Goal: Task Accomplishment & Management: Manage account settings

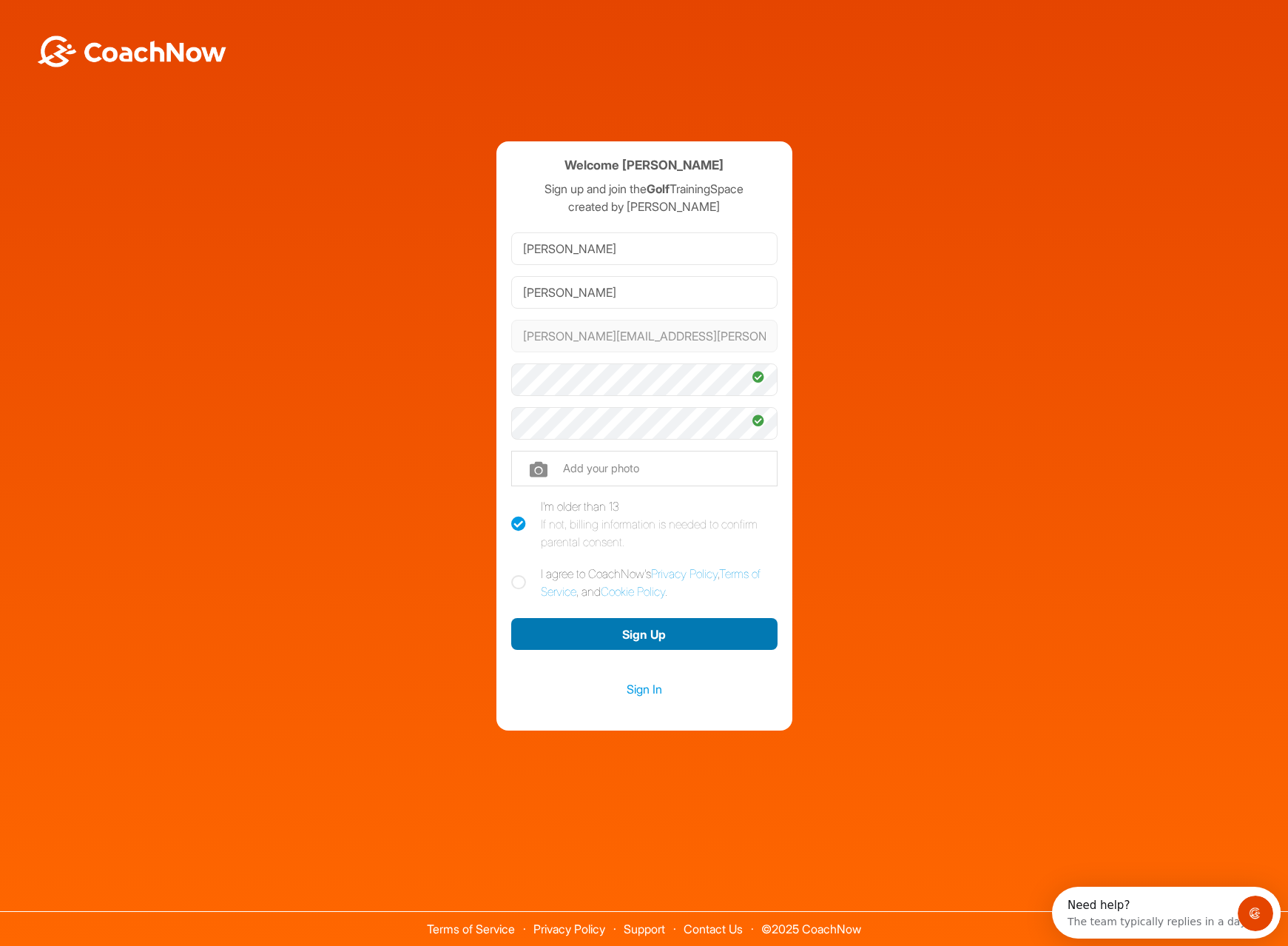
click at [641, 642] on button "Sign Up" at bounding box center [644, 634] width 266 height 32
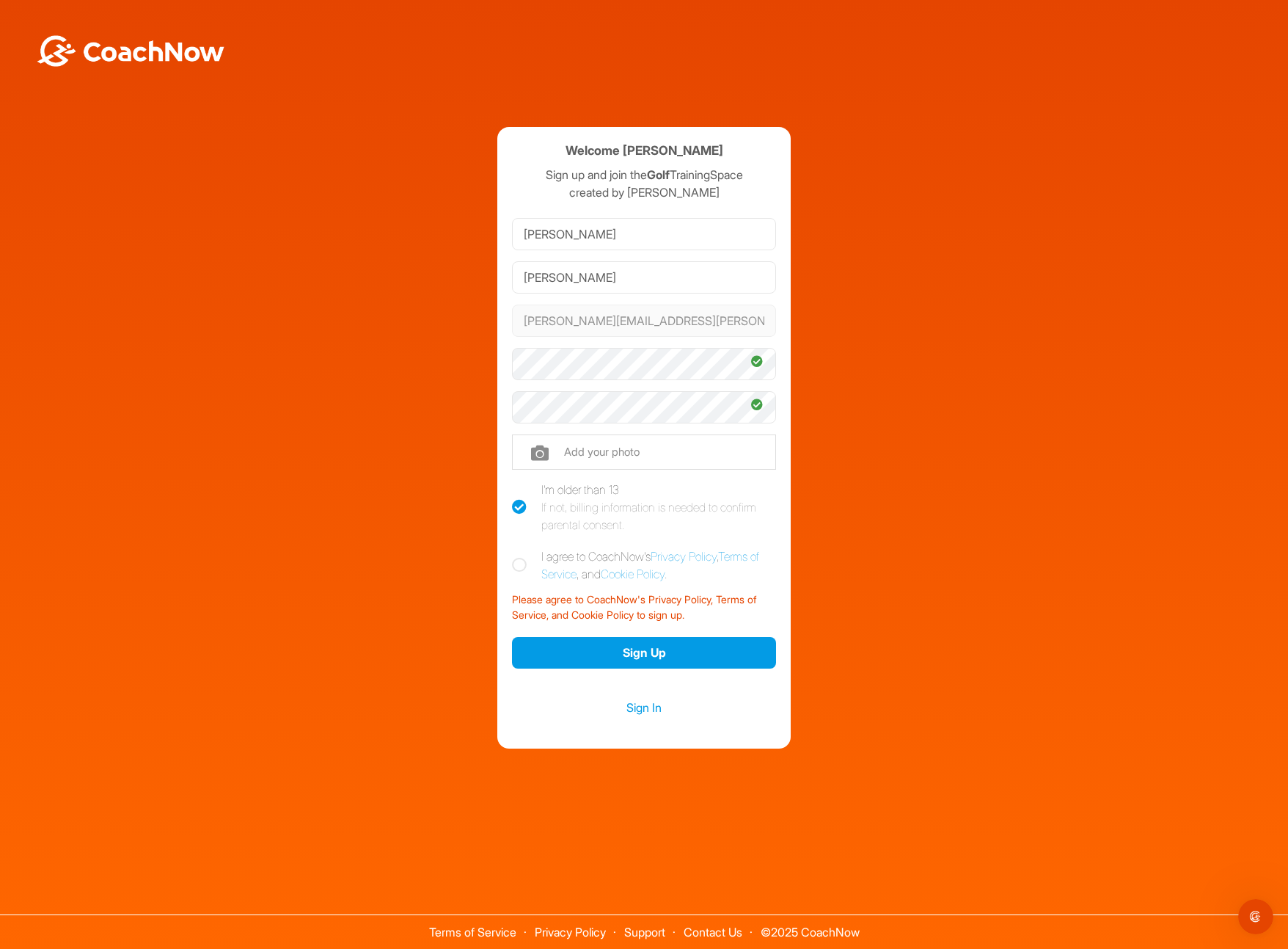
click at [521, 565] on icon at bounding box center [519, 565] width 14 height 14
click at [521, 557] on input "I agree to CoachNow's Privacy Policy , Terms of Service , and Cookie Policy ." at bounding box center [517, 552] width 10 height 10
checkbox input "true"
click at [641, 643] on button "Sign Up" at bounding box center [644, 653] width 264 height 32
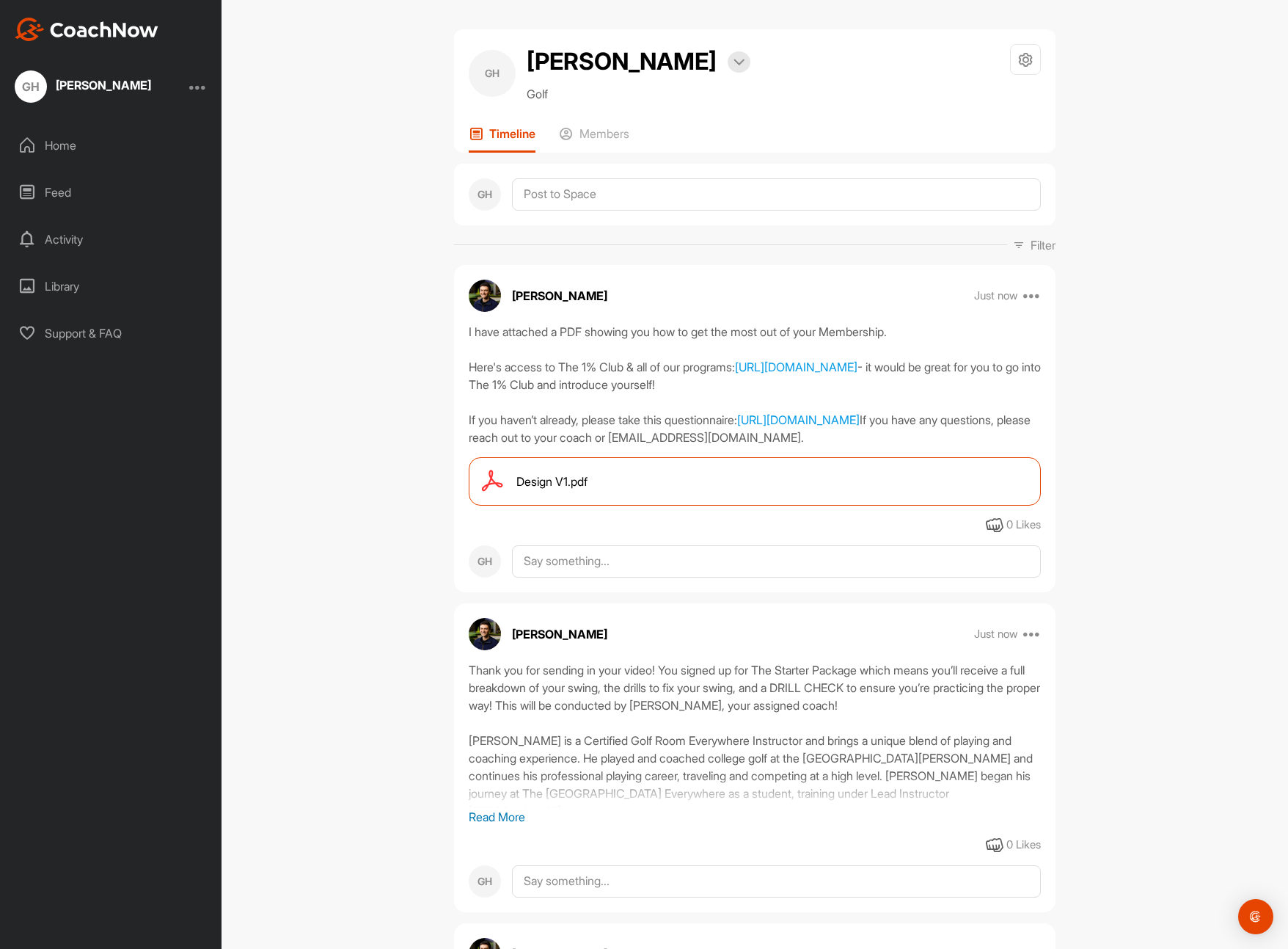
drag, startPoint x: 505, startPoint y: 834, endPoint x: 507, endPoint y: 825, distance: 9.2
click at [505, 825] on p "Read More" at bounding box center [755, 816] width 572 height 17
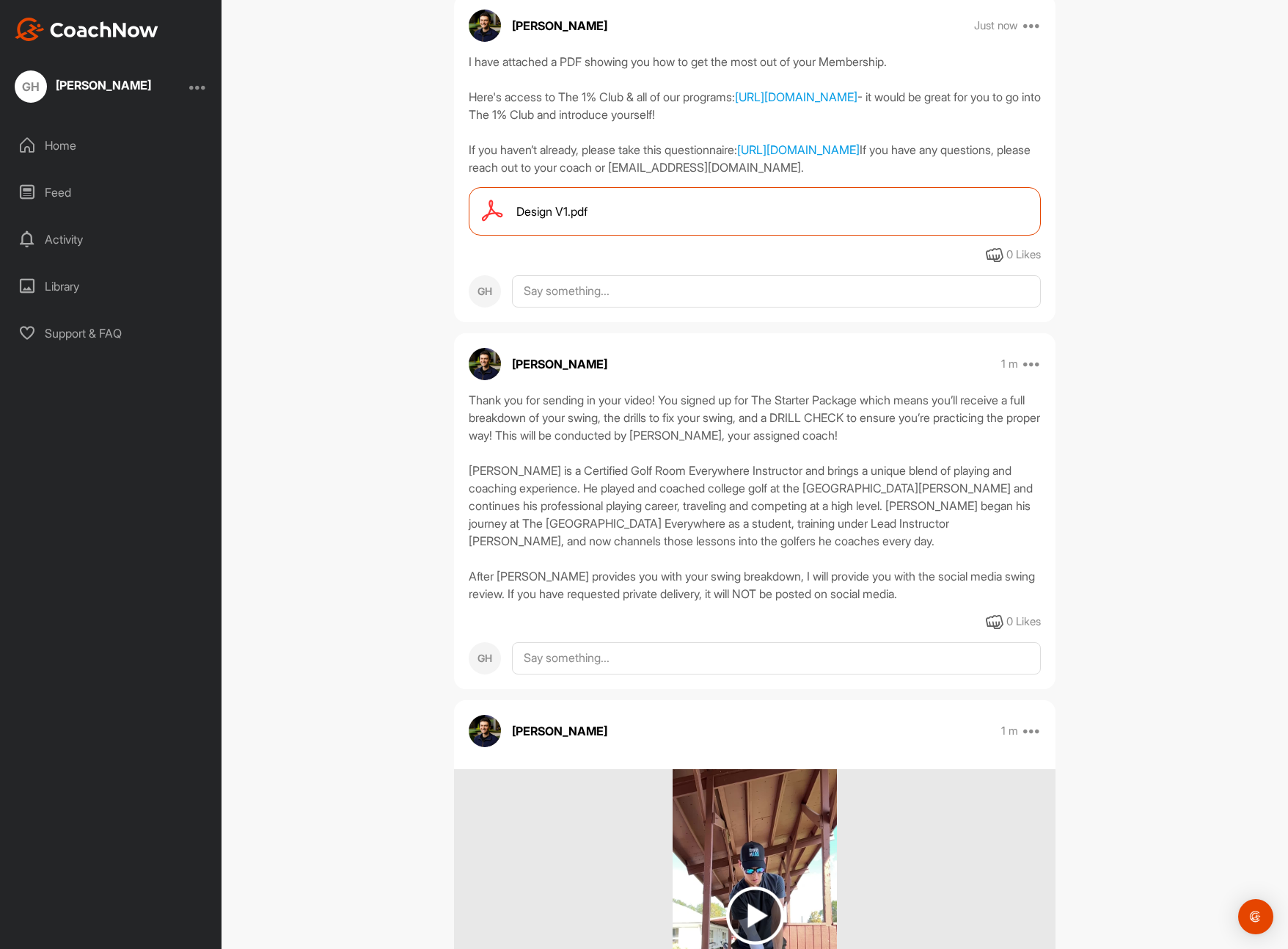
scroll to position [333, 0]
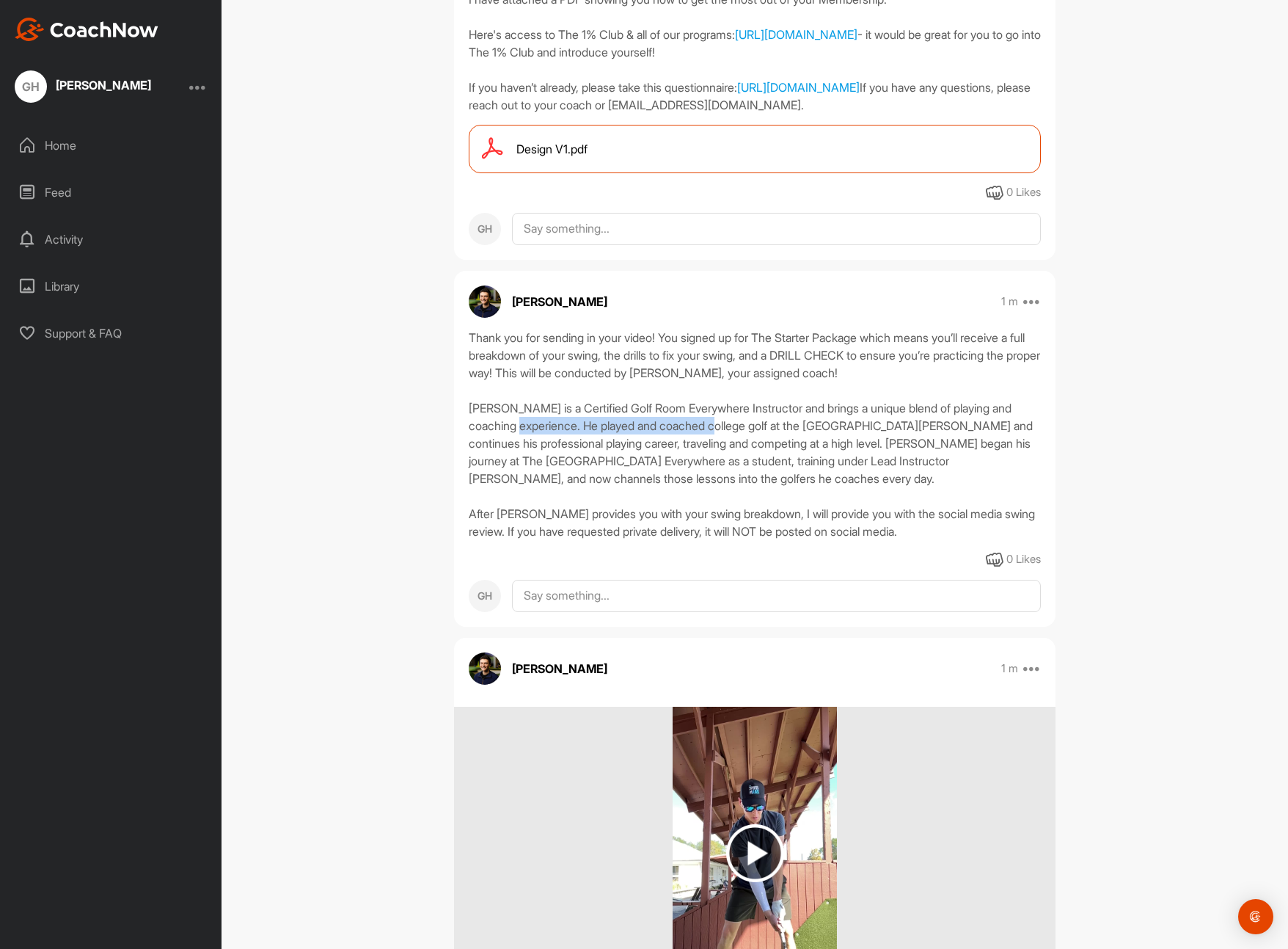
drag, startPoint x: 517, startPoint y: 434, endPoint x: 716, endPoint y: 444, distance: 199.3
click at [716, 444] on div "Thank you for sending in your video! You signed up for The Starter Package whic…" at bounding box center [755, 434] width 572 height 211
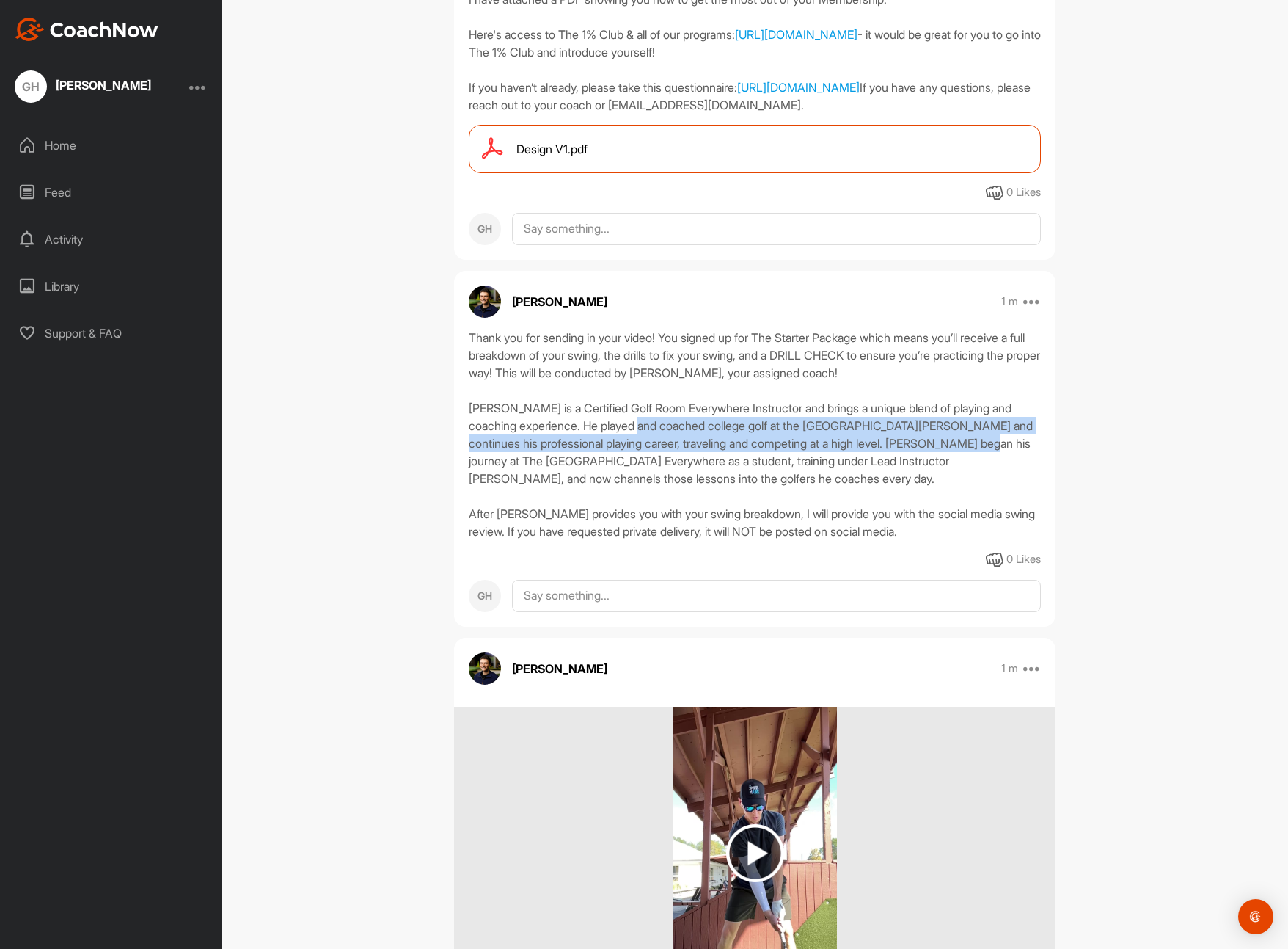
drag, startPoint x: 636, startPoint y: 448, endPoint x: 996, endPoint y: 468, distance: 360.6
click at [996, 468] on div "Thank you for sending in your video! You signed up for The Starter Package whic…" at bounding box center [755, 434] width 572 height 211
drag, startPoint x: 991, startPoint y: 467, endPoint x: 619, endPoint y: 465, distance: 372.0
click at [619, 465] on div "Thank you for sending in your video! You signed up for The Starter Package whic…" at bounding box center [755, 434] width 572 height 211
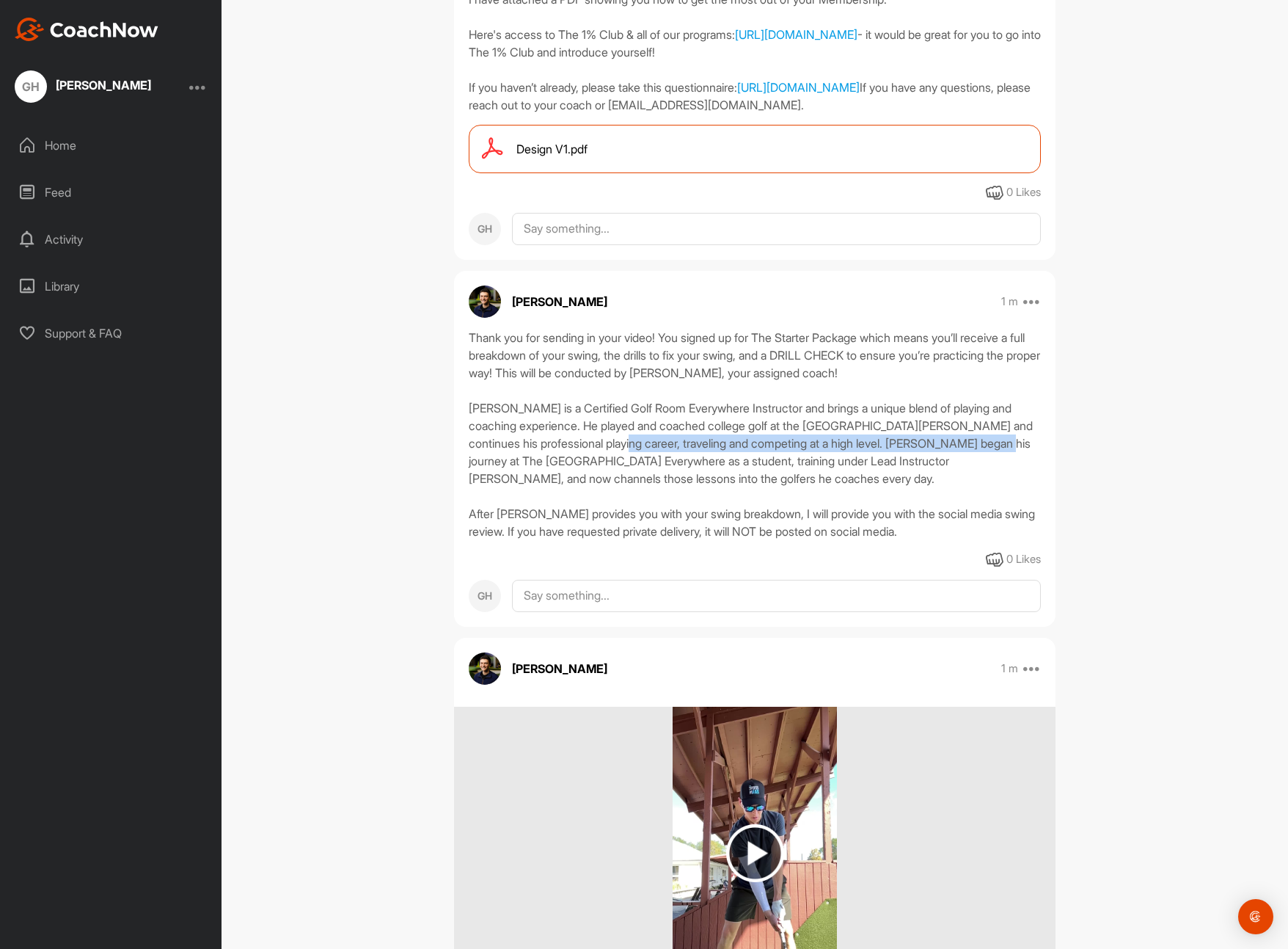
click at [619, 465] on div "Thank you for sending in your video! You signed up for The Starter Package whic…" at bounding box center [755, 434] width 572 height 211
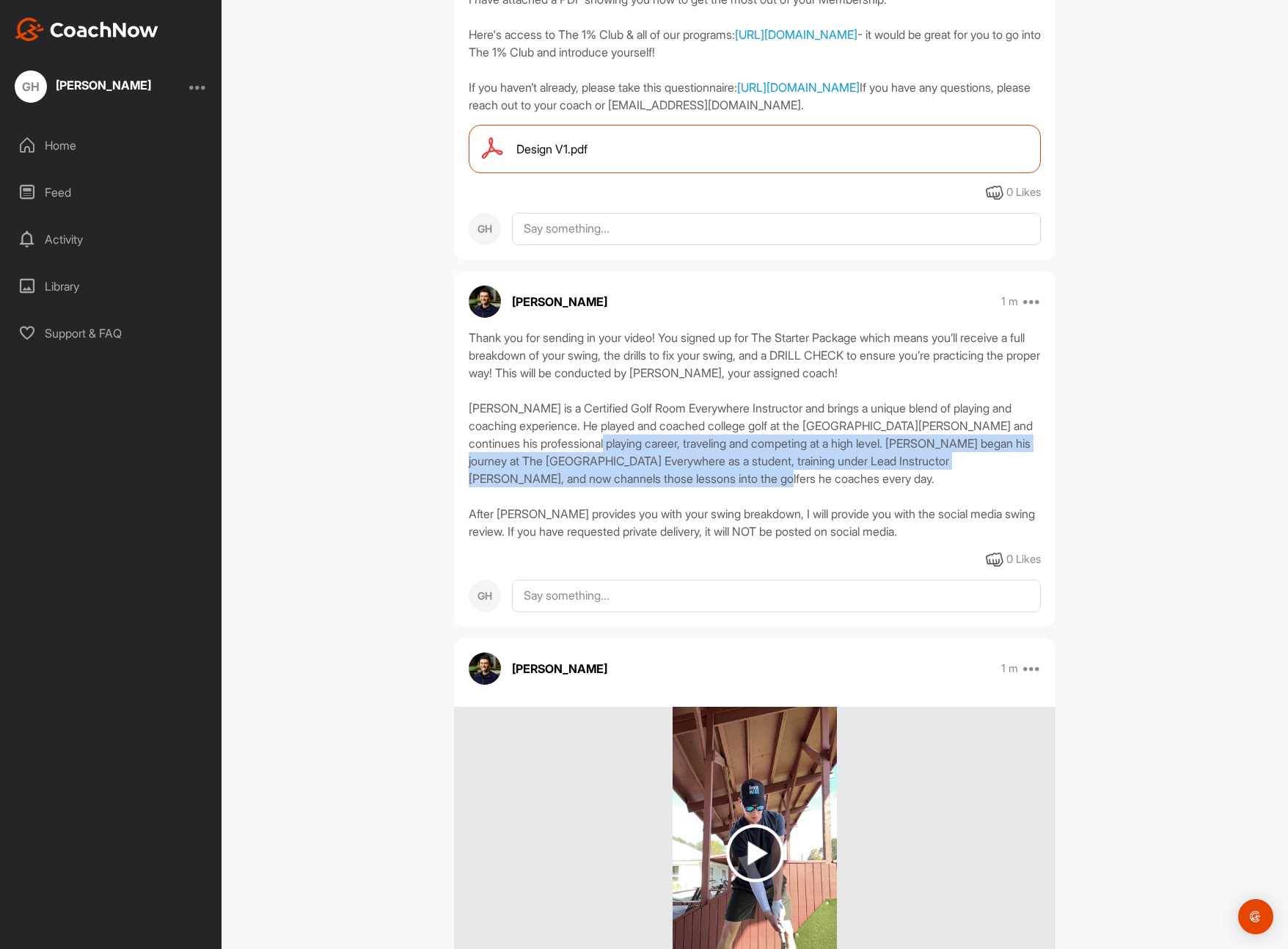
drag, startPoint x: 680, startPoint y: 465, endPoint x: 848, endPoint y: 494, distance: 170.5
click at [848, 494] on div "Thank you for sending in your video! You signed up for The Starter Package whic…" at bounding box center [755, 434] width 572 height 211
drag, startPoint x: 687, startPoint y: 493, endPoint x: 519, endPoint y: 475, distance: 169.0
click at [519, 475] on div "Thank you for sending in your video! You signed up for The Starter Package whic…" at bounding box center [755, 434] width 572 height 211
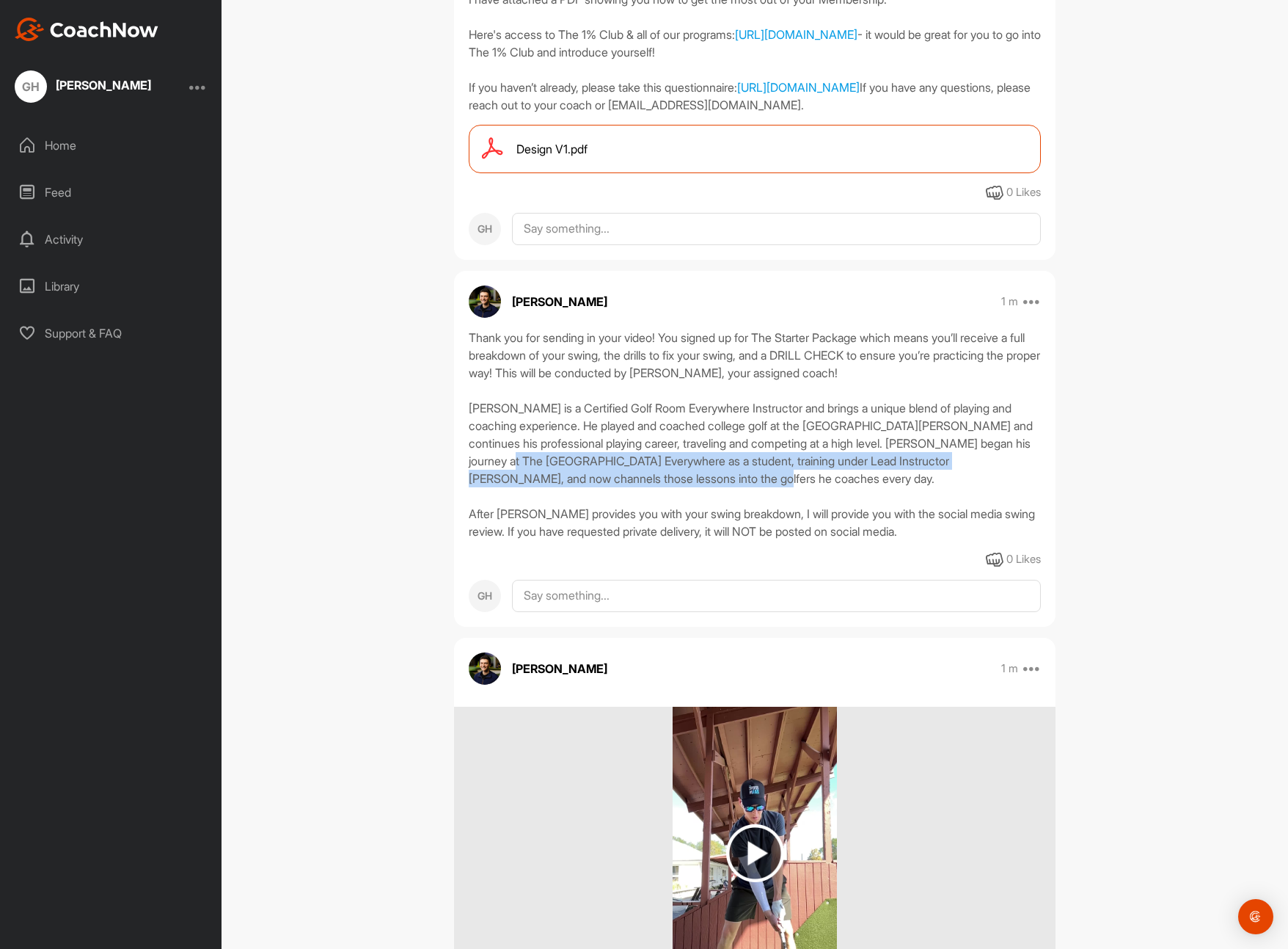
click at [519, 475] on div "Thank you for sending in your video! You signed up for The Starter Package whic…" at bounding box center [755, 434] width 572 height 211
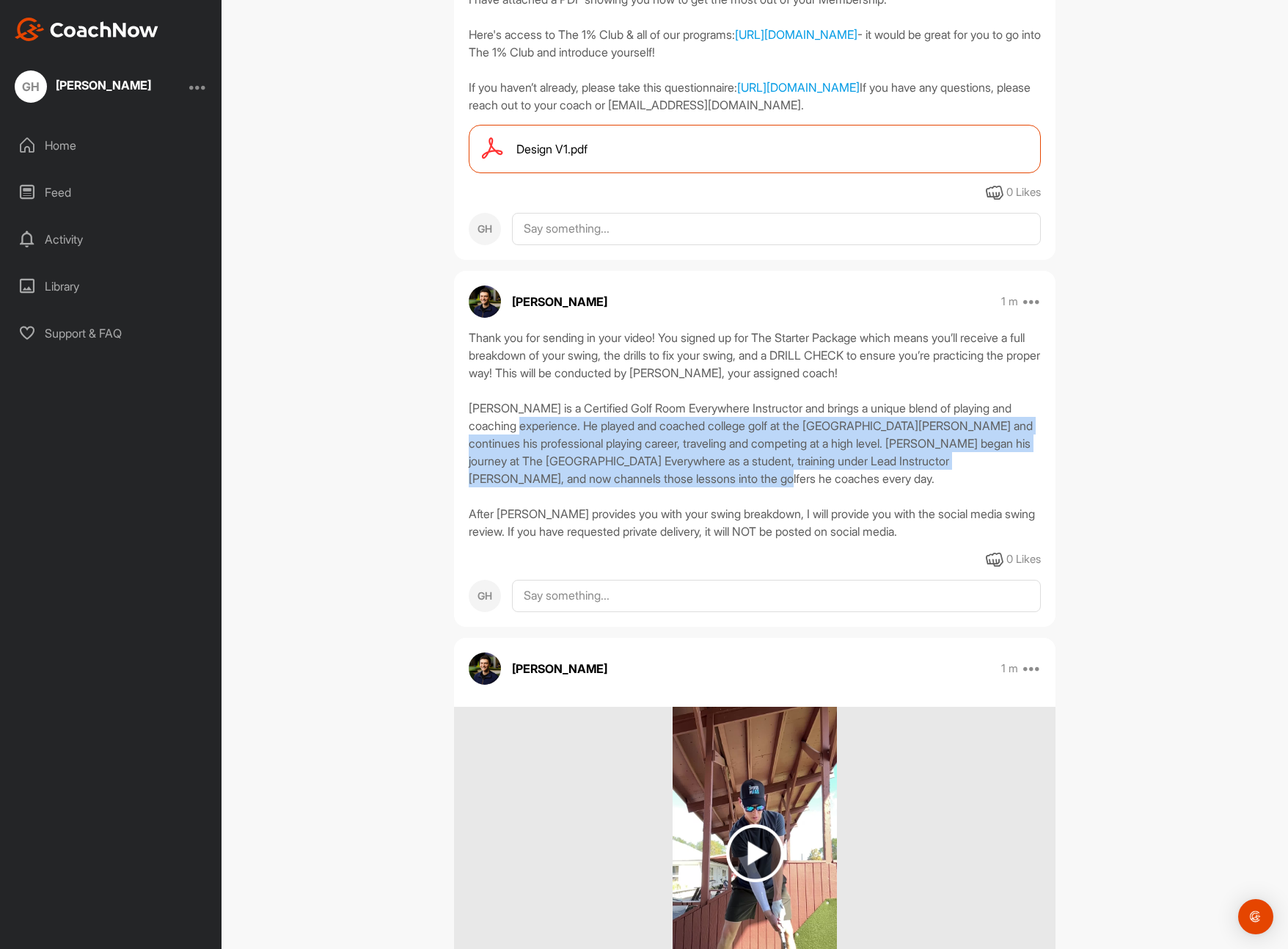
drag, startPoint x: 524, startPoint y: 449, endPoint x: 757, endPoint y: 500, distance: 238.5
click at [757, 500] on div "Thank you for sending in your video! You signed up for The Starter Package whic…" at bounding box center [755, 434] width 572 height 211
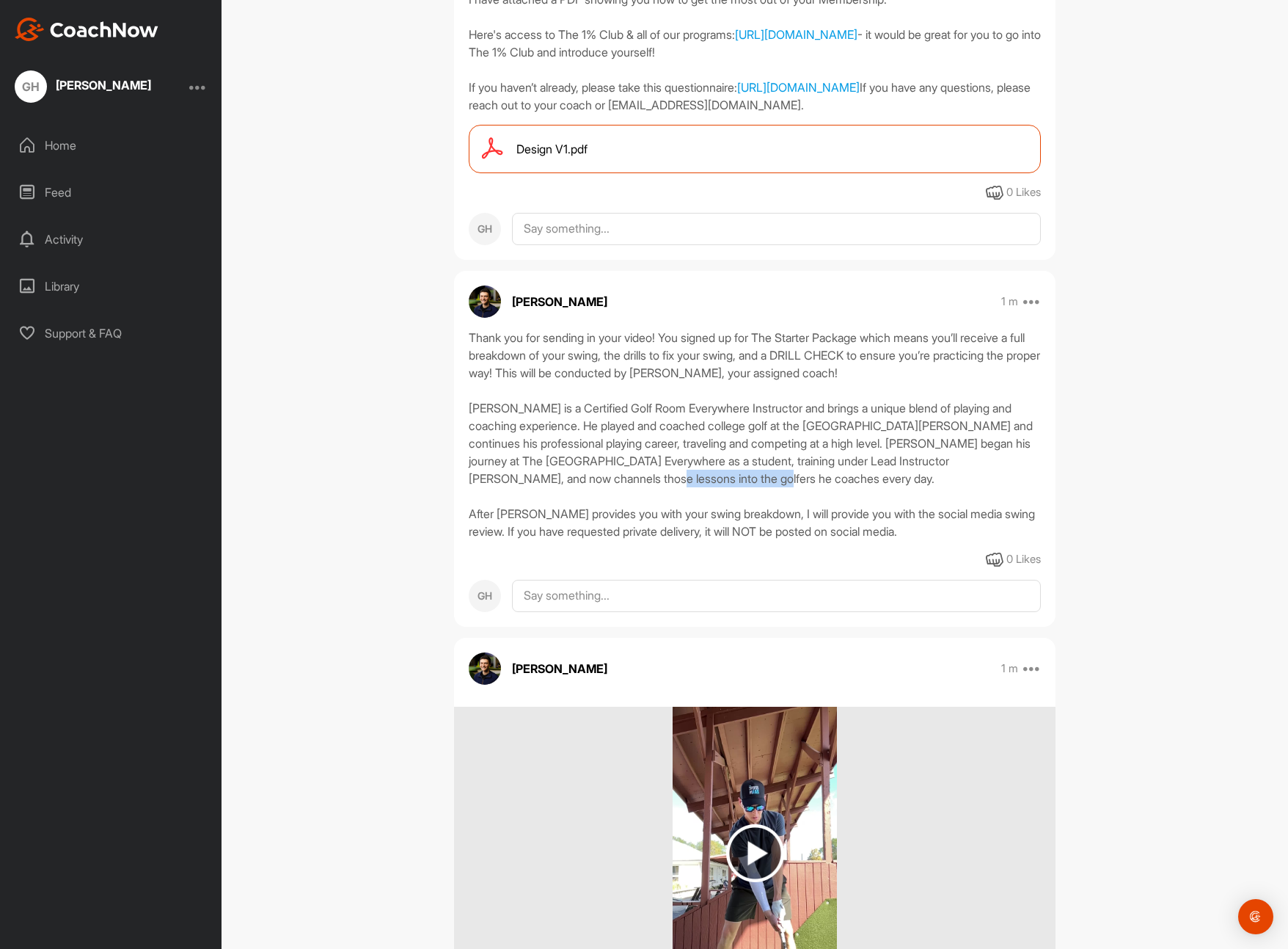
drag, startPoint x: 651, startPoint y: 493, endPoint x: 746, endPoint y: 490, distance: 95.0
click at [746, 490] on div "Thank you for sending in your video! You signed up for The Starter Package whic…" at bounding box center [755, 434] width 572 height 211
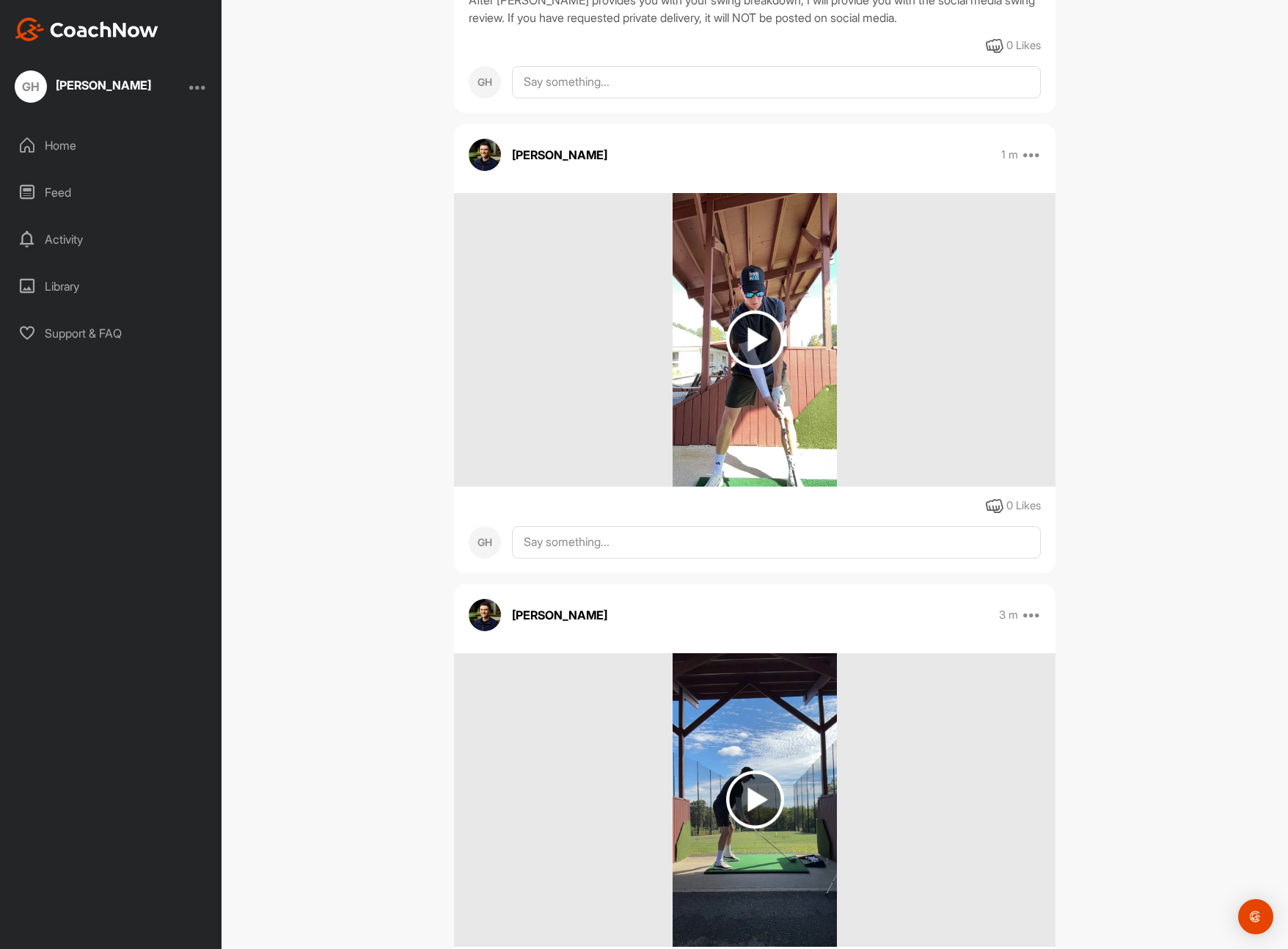
scroll to position [993, 0]
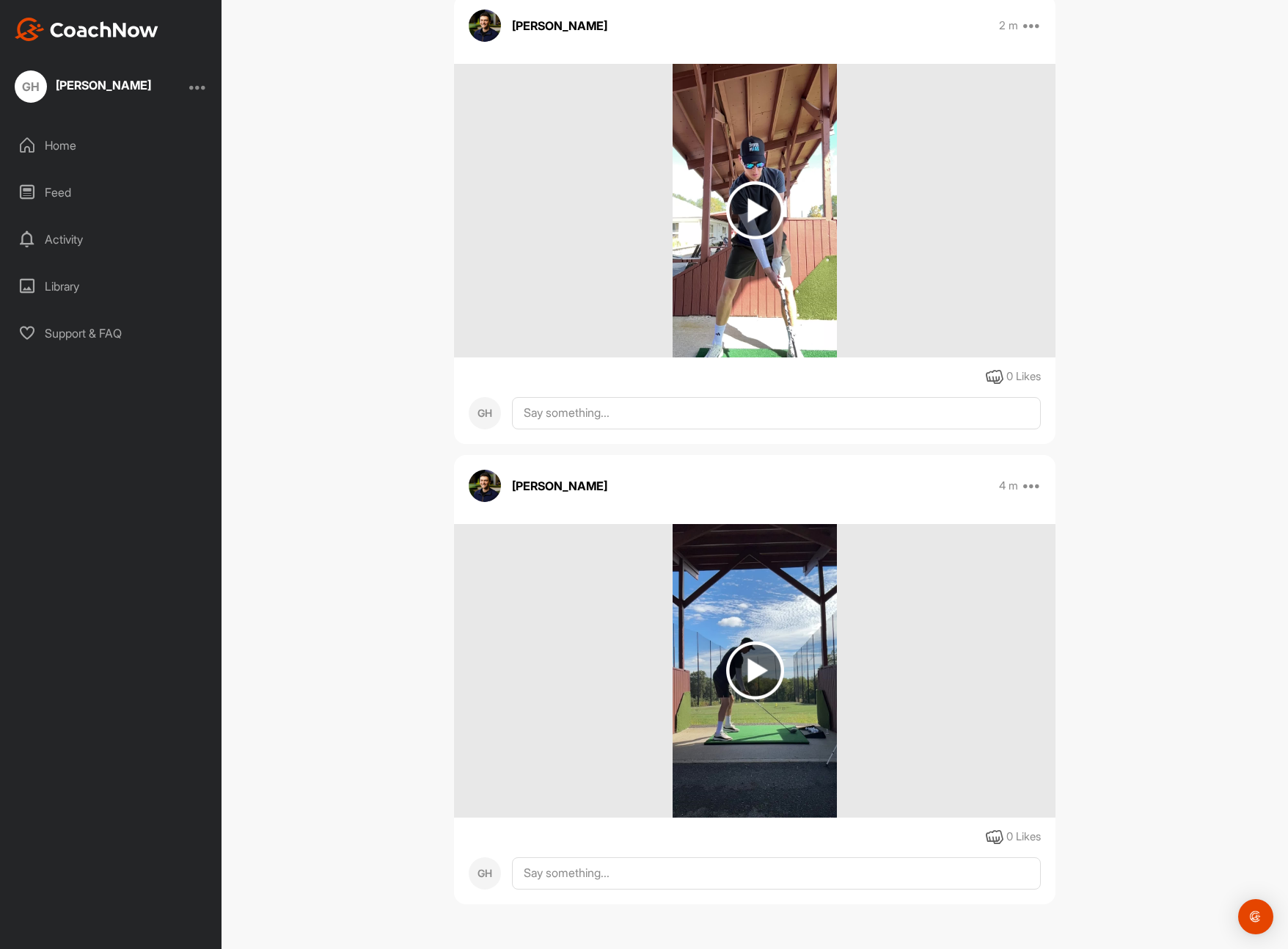
click at [750, 669] on img at bounding box center [755, 670] width 58 height 58
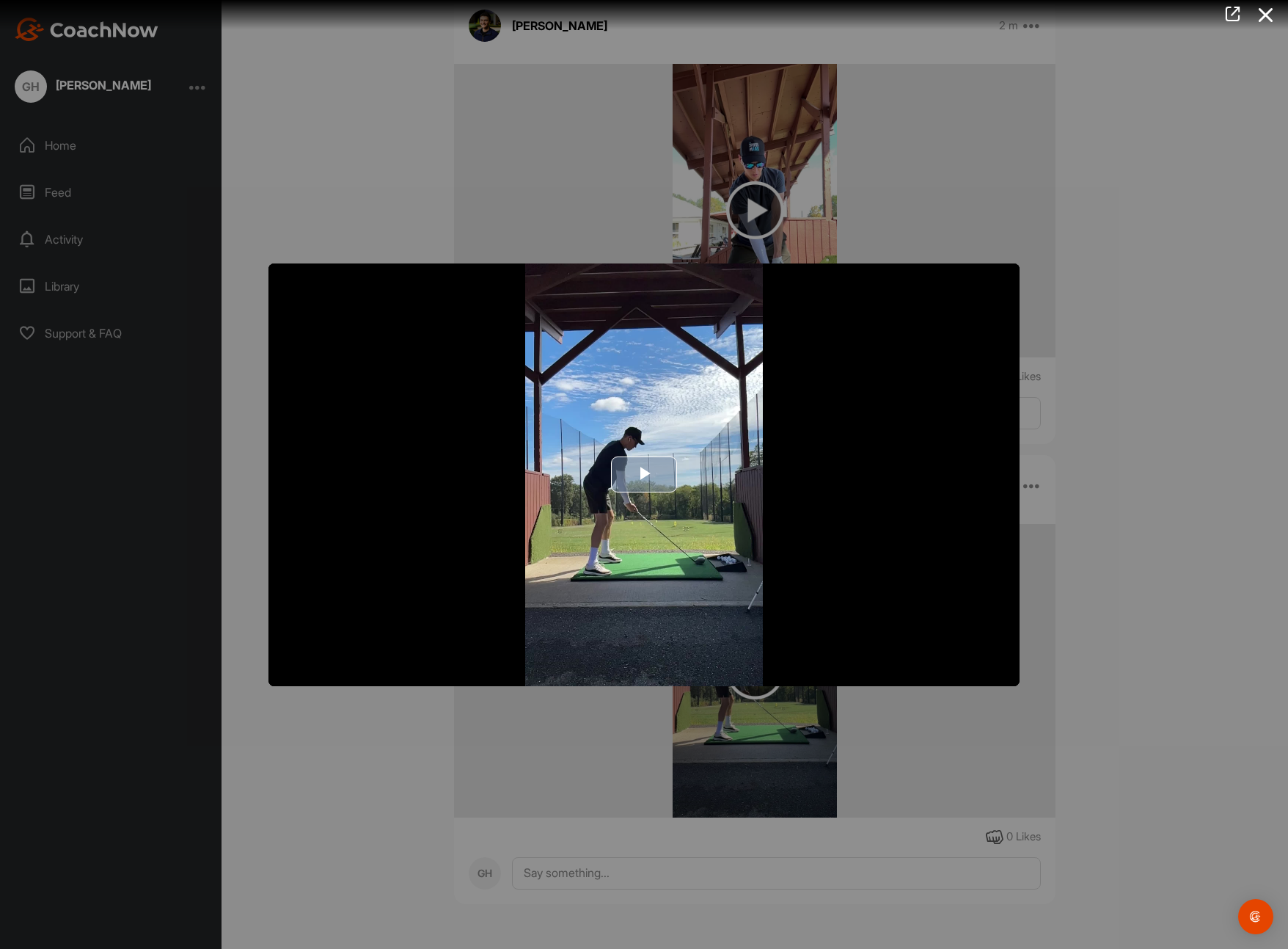
click at [644, 475] on span "Video Player" at bounding box center [644, 475] width 0 height 0
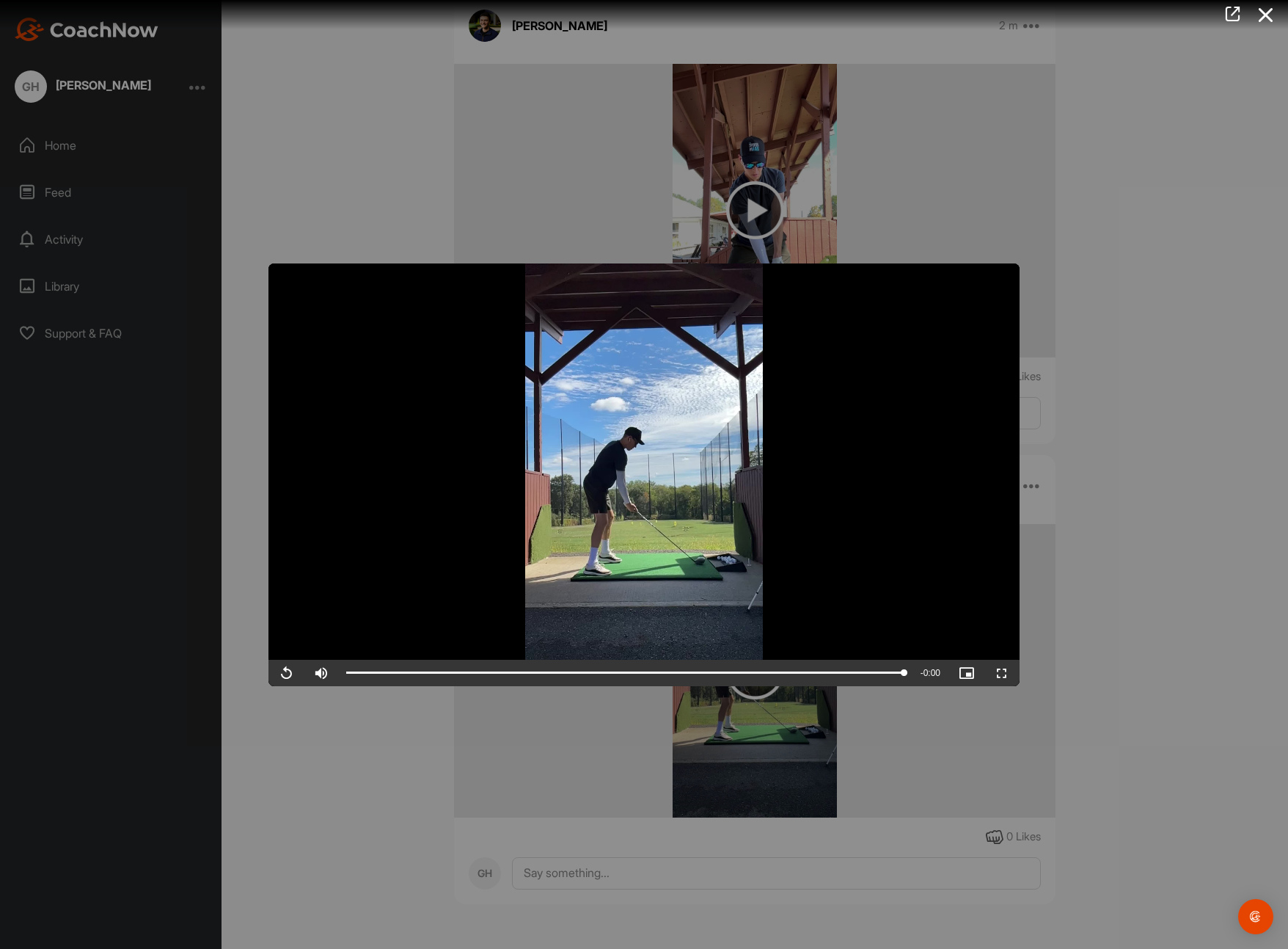
click at [1126, 406] on div at bounding box center [644, 475] width 1288 height 949
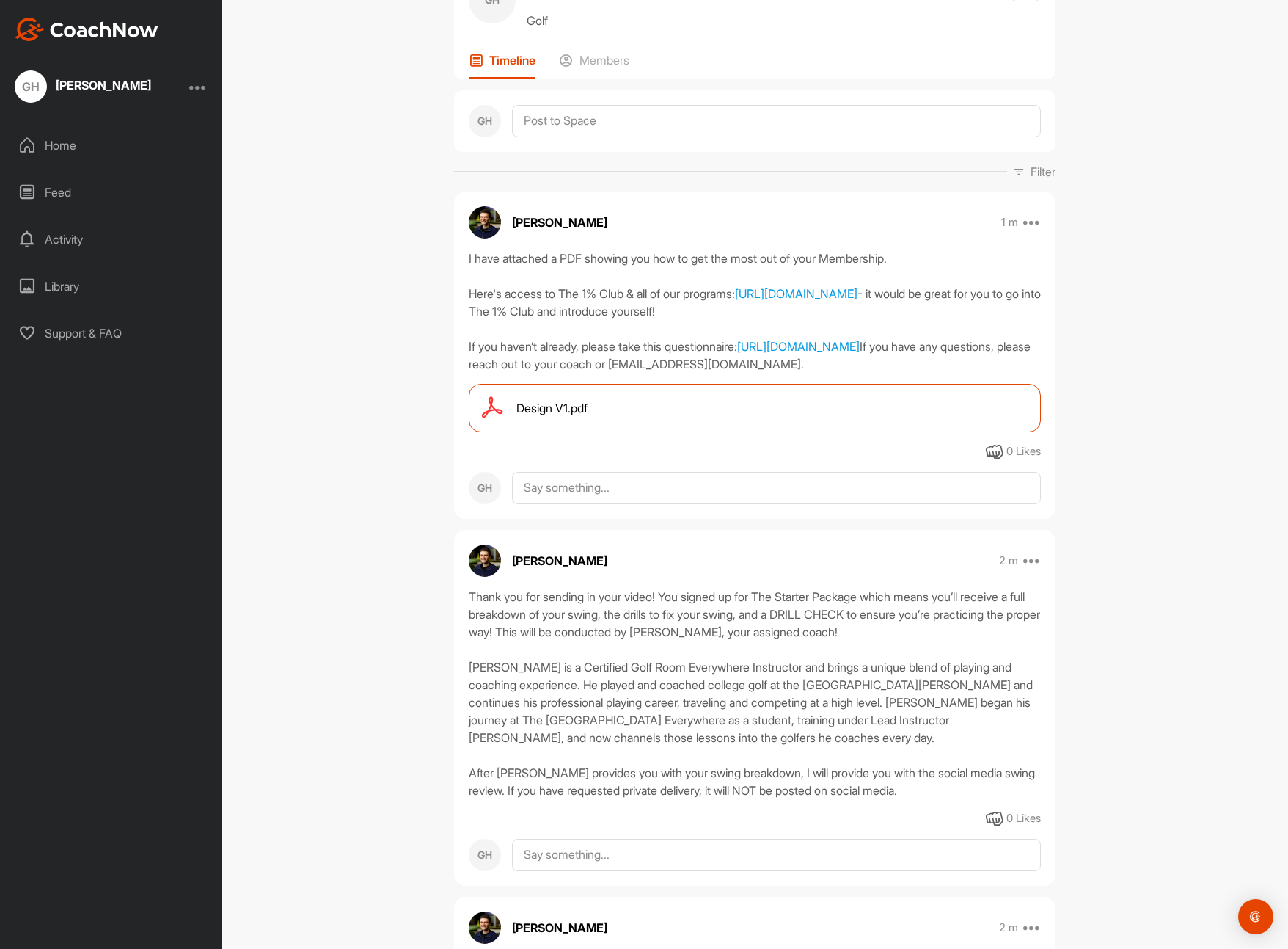
scroll to position [0, 0]
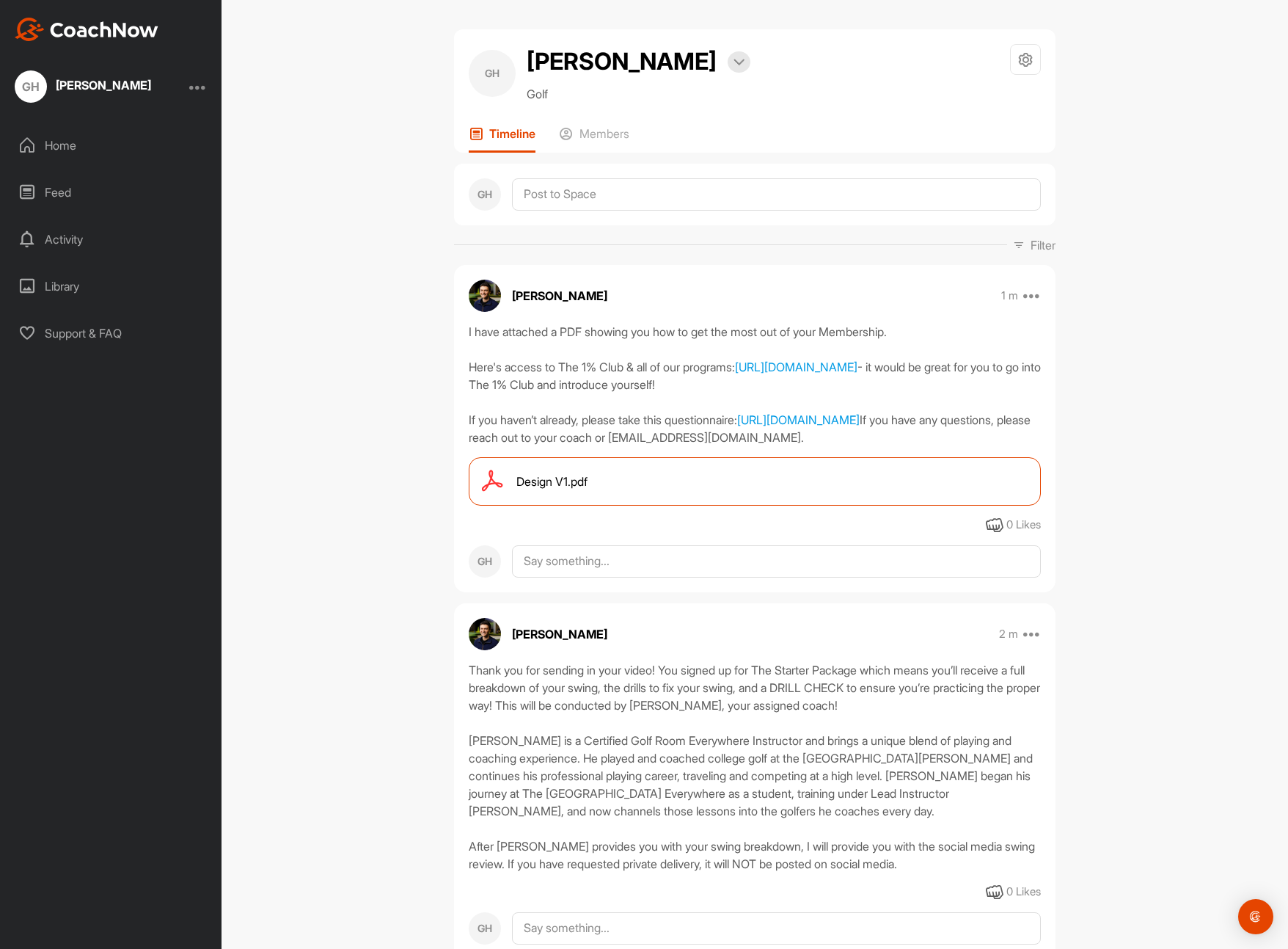
click at [55, 143] on div "Home" at bounding box center [111, 145] width 207 height 36
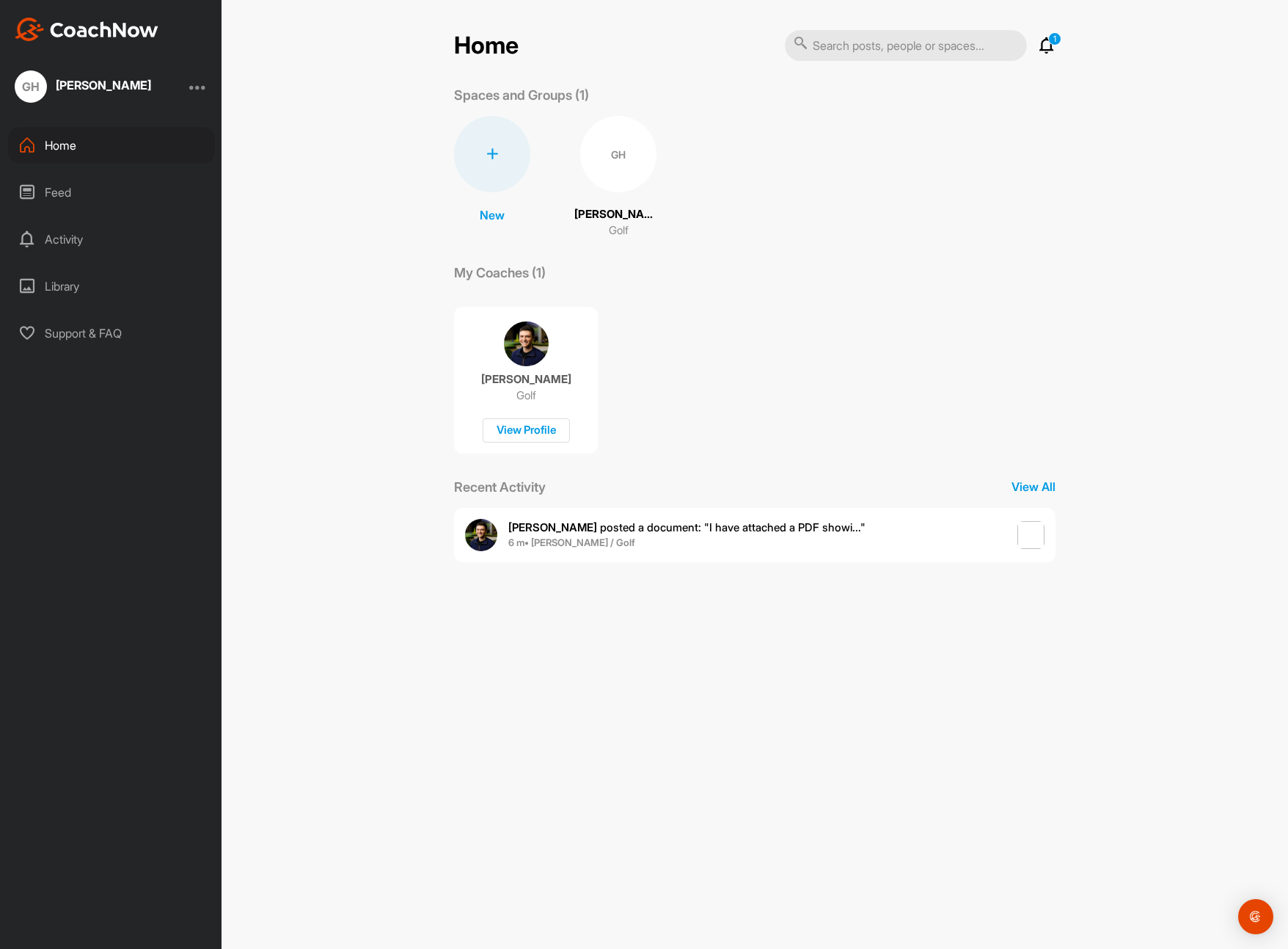
click at [59, 186] on div "Feed" at bounding box center [111, 192] width 207 height 36
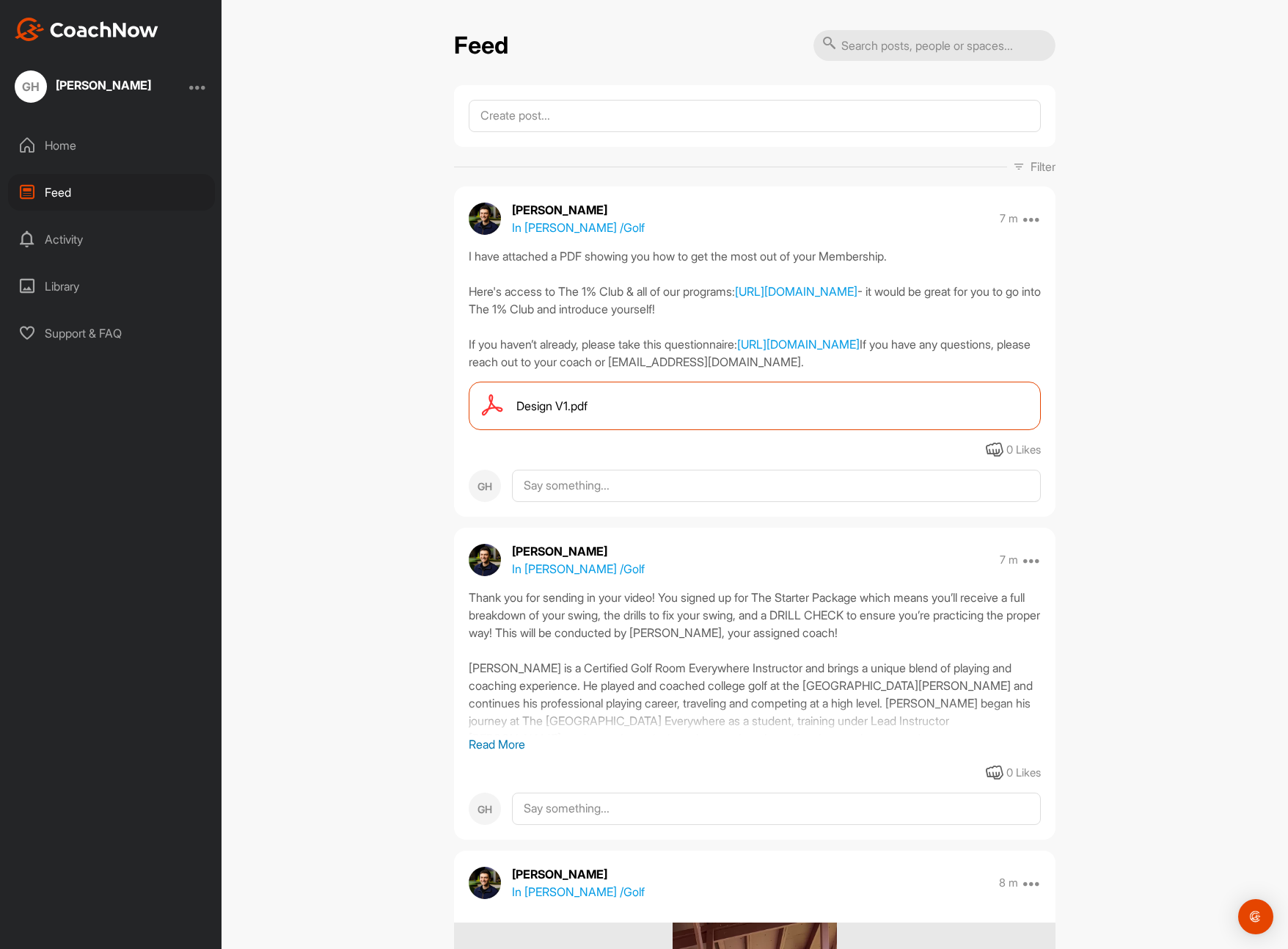
click at [198, 86] on div at bounding box center [198, 86] width 17 height 17
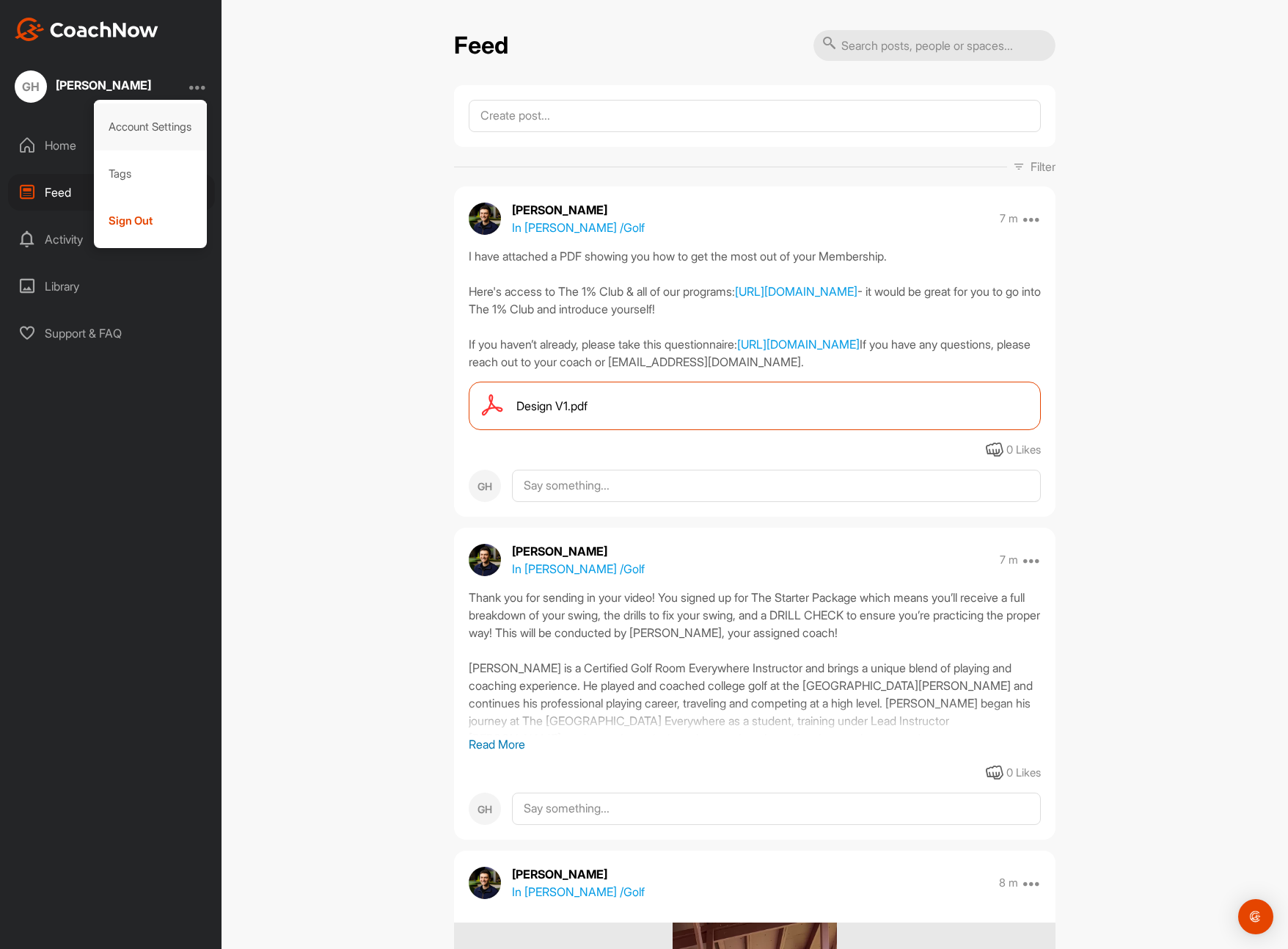
click at [167, 125] on div "Account Settings" at bounding box center [151, 127] width 114 height 47
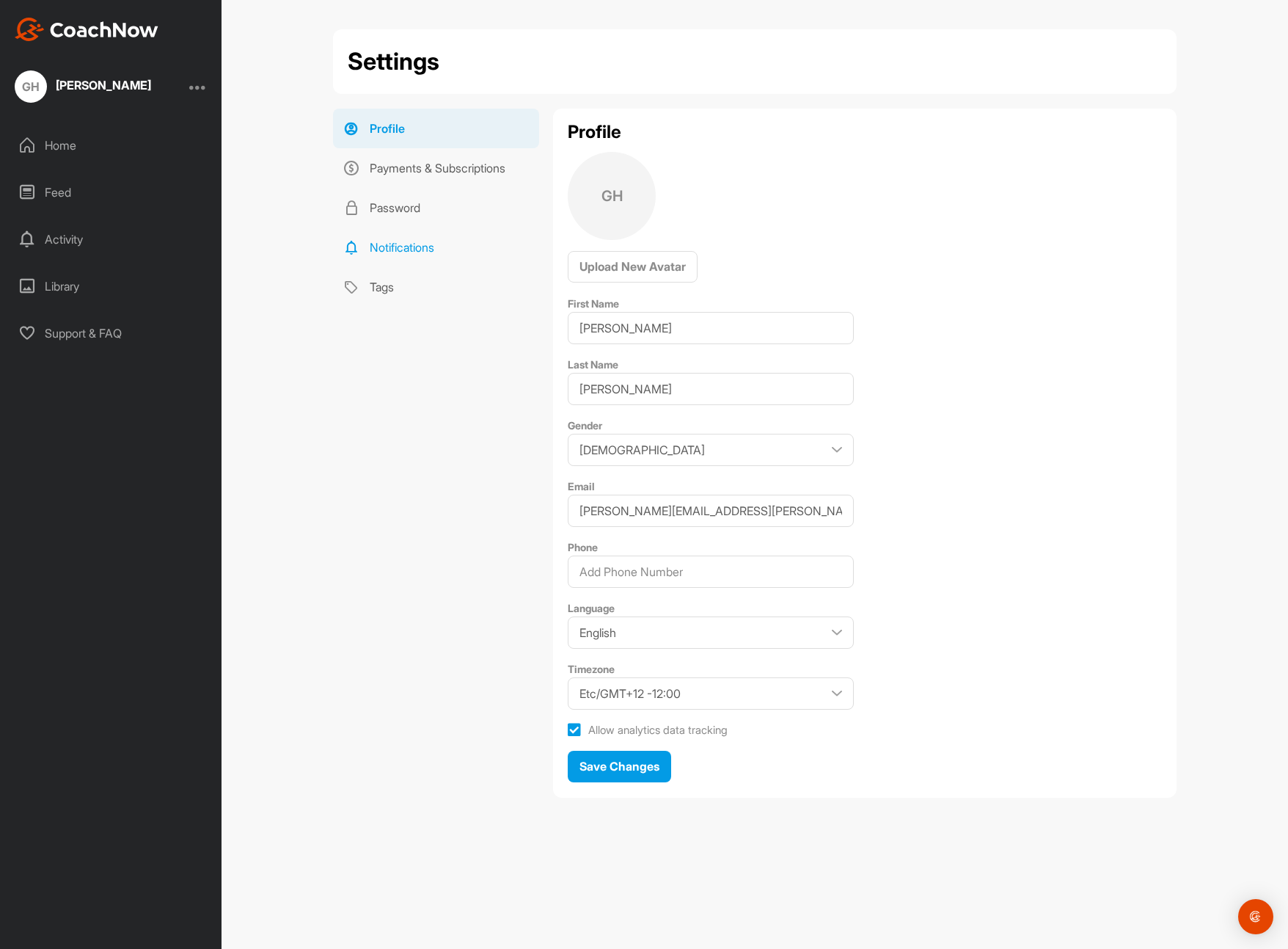
click at [392, 250] on link "Notifications" at bounding box center [436, 247] width 206 height 39
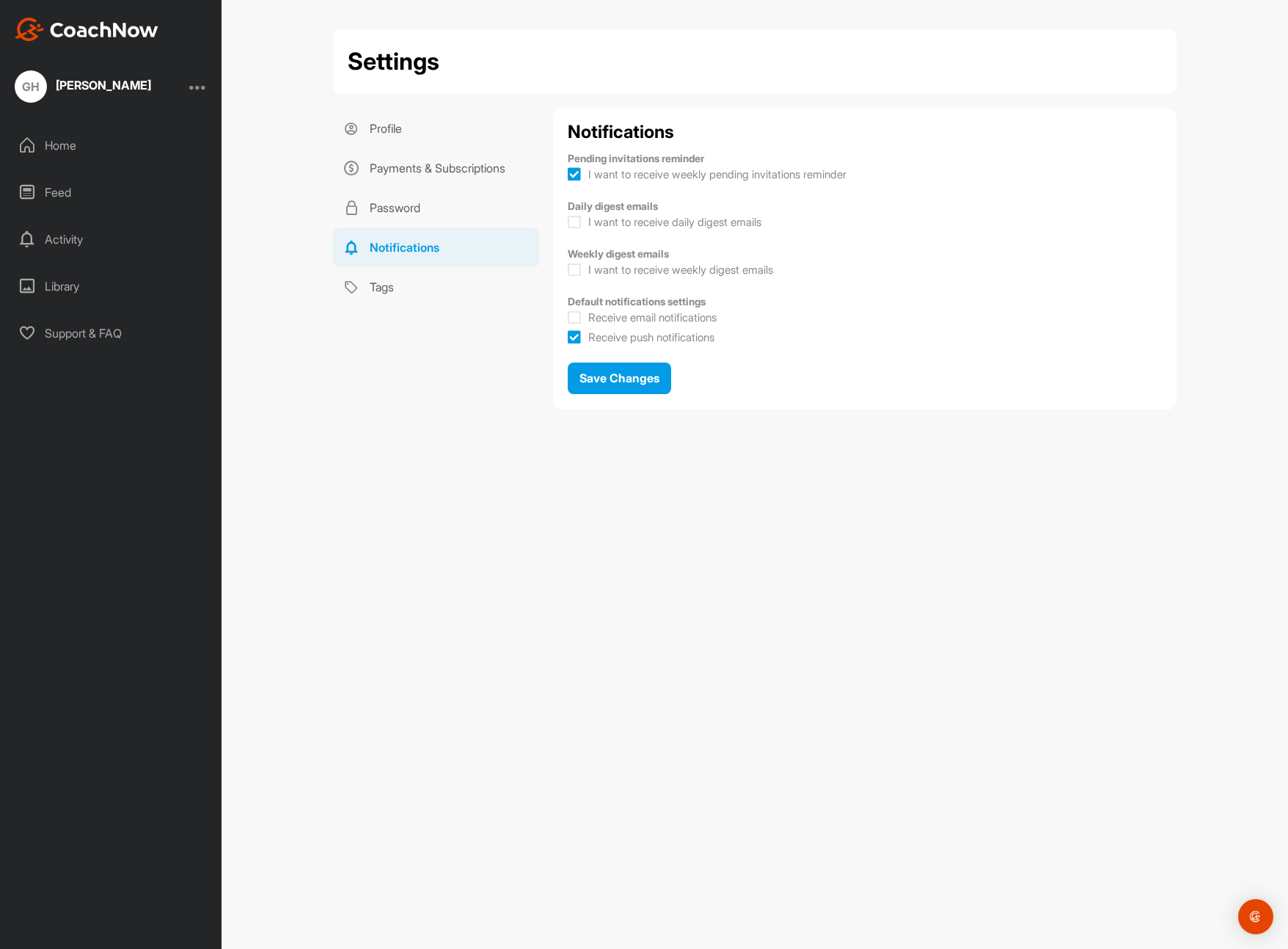
click at [576, 319] on icon at bounding box center [574, 317] width 13 height 14
click at [576, 318] on input "Receive email notifications" at bounding box center [572, 313] width 10 height 10
checkbox input "true"
click at [612, 374] on span "Save Changes" at bounding box center [620, 377] width 80 height 14
click at [73, 142] on div "Home" at bounding box center [111, 145] width 207 height 36
